Goal: Information Seeking & Learning: Learn about a topic

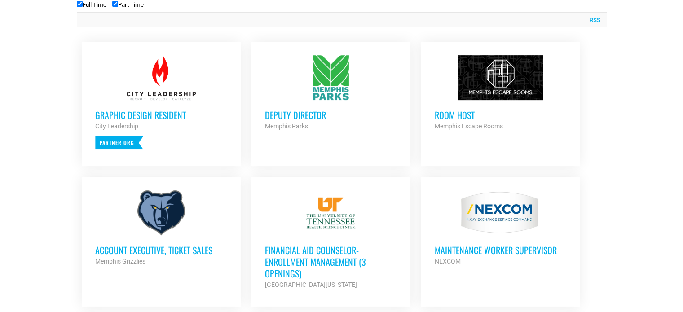
scroll to position [370, 0]
click at [293, 117] on h3 "Deputy Director" at bounding box center [331, 115] width 132 height 12
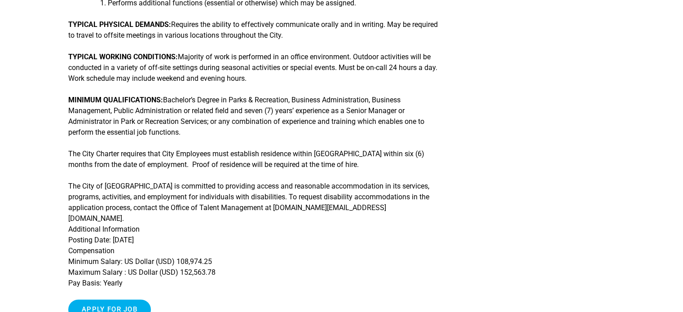
scroll to position [334, 0]
click at [31, 97] on article "Deputy Director ESSENTIAL JOB FUNCTIONS: OTHER FUNCTIONS: Performs additional f…" at bounding box center [341, 31] width 683 height 615
